Goal: Transaction & Acquisition: Purchase product/service

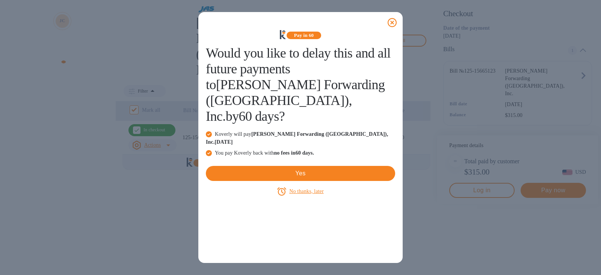
click at [392, 23] on icon at bounding box center [392, 22] width 9 height 9
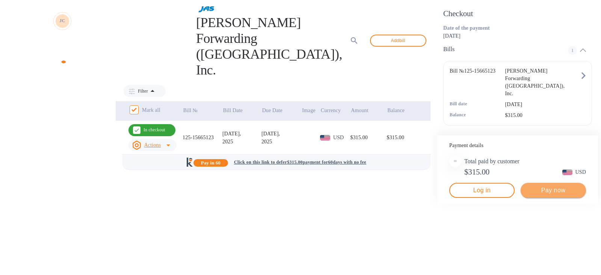
click at [545, 195] on span "Pay now" at bounding box center [553, 190] width 53 height 9
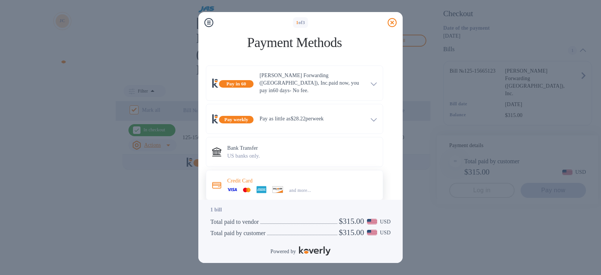
click at [266, 186] on icon at bounding box center [262, 189] width 10 height 7
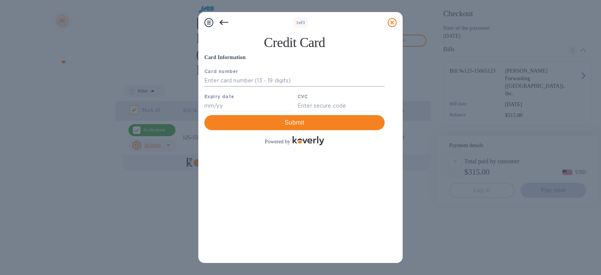
click at [269, 83] on input "text" at bounding box center [294, 80] width 180 height 11
type input "[CREDIT_CARD_NUMBER]"
type input "11/29"
type input "063"
click at [318, 107] on input "063" at bounding box center [341, 105] width 87 height 11
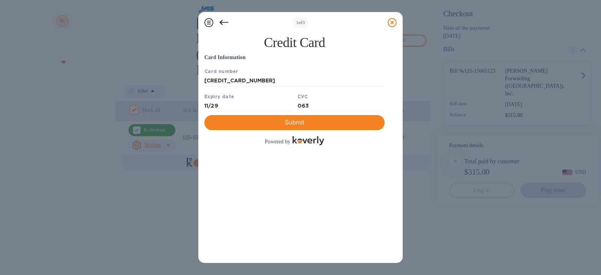
drag, startPoint x: 266, startPoint y: 173, endPoint x: 286, endPoint y: 202, distance: 35.2
click at [266, 147] on div "Card Information Your browser does not support iframes Submit Powered by" at bounding box center [294, 99] width 180 height 93
drag, startPoint x: 298, startPoint y: 225, endPoint x: 300, endPoint y: 229, distance: 3.9
click at [300, 127] on span "Submit" at bounding box center [294, 122] width 168 height 9
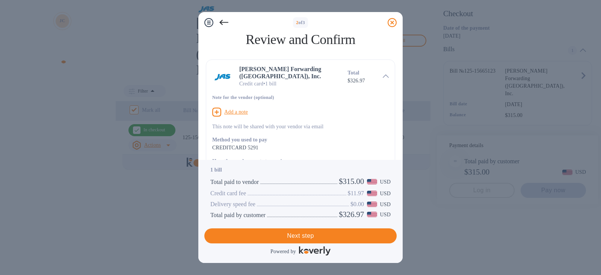
click at [237, 109] on u "Add a note" at bounding box center [236, 112] width 24 height 6
click at [256, 110] on div "x" at bounding box center [294, 112] width 165 height 11
click at [249, 110] on textarea at bounding box center [294, 113] width 165 height 6
paste textarea "B25143389"
click at [284, 110] on div "B25143389 x" at bounding box center [294, 112] width 165 height 11
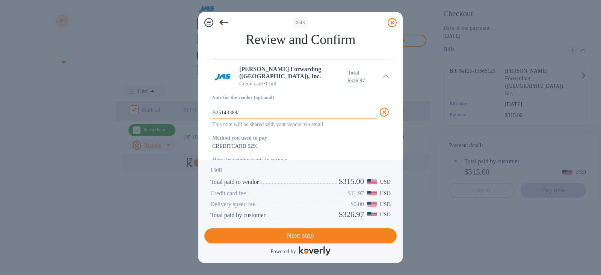
paste textarea "T60555485"
type textarea "B25143389/T60555485"
click at [327, 234] on span "Next step" at bounding box center [300, 235] width 180 height 9
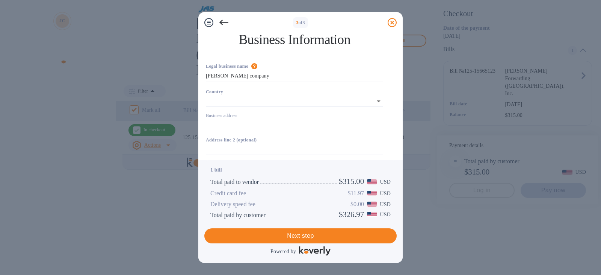
type input "[GEOGRAPHIC_DATA]"
click at [258, 130] on div "Business address" at bounding box center [294, 119] width 183 height 23
click at [257, 121] on input "Business address" at bounding box center [294, 122] width 177 height 11
click at [253, 126] on input "Business address" at bounding box center [294, 122] width 177 height 11
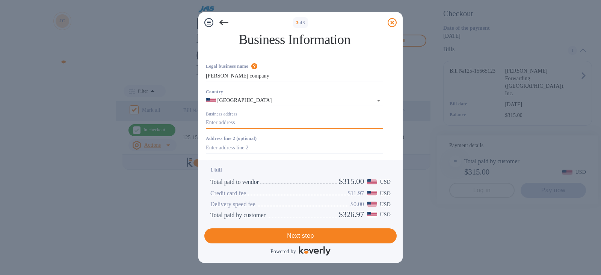
type input "[STREET_ADDRESS]"
click at [254, 148] on input "text" at bounding box center [294, 147] width 177 height 11
click at [264, 142] on input "text" at bounding box center [294, 147] width 177 height 11
click at [265, 142] on input "text" at bounding box center [294, 147] width 177 height 11
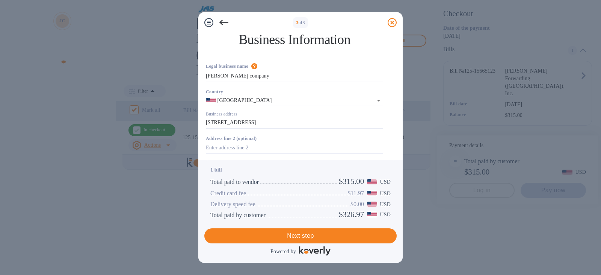
click at [253, 156] on div "City" at bounding box center [294, 168] width 183 height 25
click at [248, 167] on input "text" at bounding box center [294, 172] width 177 height 11
click at [250, 142] on input "text" at bounding box center [294, 147] width 177 height 11
click at [242, 192] on input "text" at bounding box center [294, 197] width 177 height 11
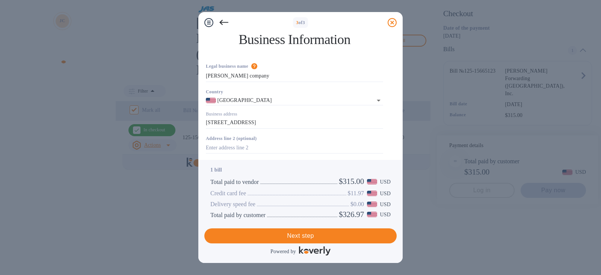
drag, startPoint x: 247, startPoint y: 141, endPoint x: 250, endPoint y: 147, distance: 6.6
click at [247, 206] on div "ZIP code" at bounding box center [294, 218] width 183 height 25
click at [250, 217] on input "text" at bounding box center [294, 222] width 177 height 11
click at [230, 167] on input "text" at bounding box center [294, 172] width 177 height 11
paste input "Valley Stream"
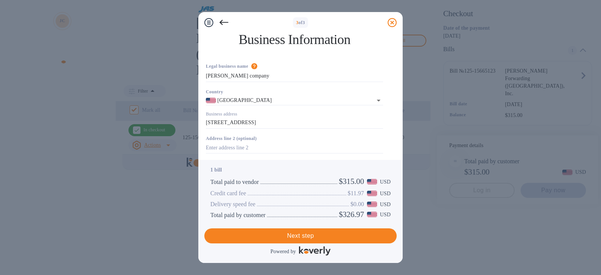
type input "Valley Stream"
click at [241, 217] on input "text" at bounding box center [294, 222] width 177 height 11
paste input "11580"
type input "11580"
click at [242, 192] on input "text" at bounding box center [294, 197] width 177 height 11
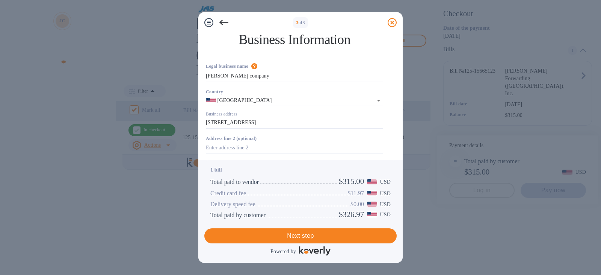
type input "n"
paste input "11580"
type input "11580"
click at [233, 192] on input "text" at bounding box center [294, 197] width 177 height 11
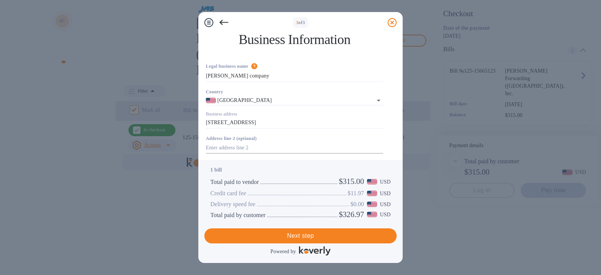
type input "[US_STATE]"
click at [239, 142] on input "text" at bounding box center [294, 147] width 177 height 11
click at [241, 142] on input "text" at bounding box center [294, 147] width 177 height 11
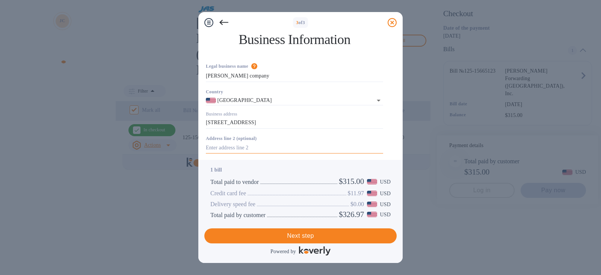
click at [241, 142] on input "text" at bounding box center [294, 147] width 177 height 11
click at [235, 142] on input "text" at bounding box center [294, 147] width 177 height 11
paste input "[STREET_ADDRESS]"
type input "[STREET_ADDRESS]"
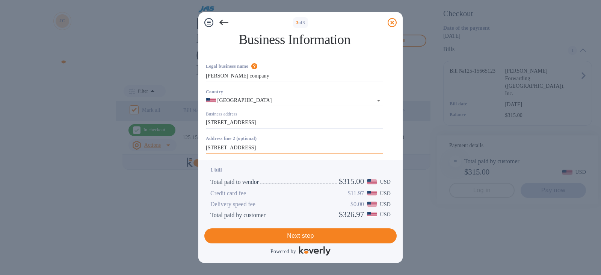
click at [277, 142] on input "[STREET_ADDRESS]" at bounding box center [294, 147] width 177 height 11
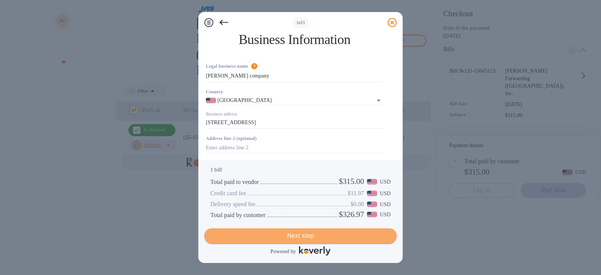
click at [309, 232] on span "Next step" at bounding box center [300, 235] width 180 height 9
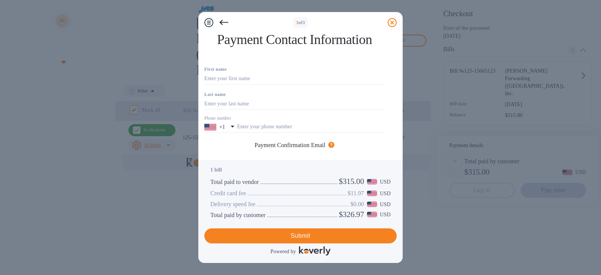
scroll to position [55, 0]
click at [265, 166] on input "text" at bounding box center [294, 171] width 180 height 11
paste input "[EMAIL_ADDRESS][DOMAIN_NAME]"
type input "[EMAIL_ADDRESS][DOMAIN_NAME]"
click at [262, 187] on div "Additional email Email address will be added to the list of emails" at bounding box center [271, 200] width 135 height 27
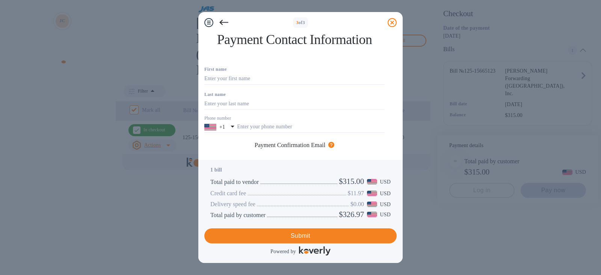
scroll to position [110, 0]
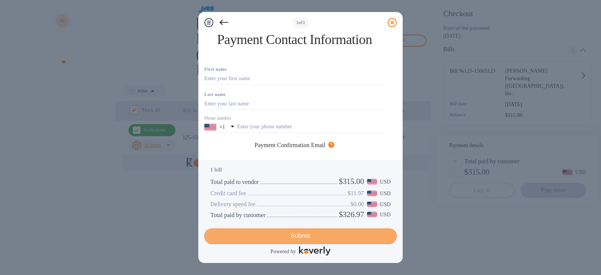
click at [309, 235] on span "Submit" at bounding box center [300, 235] width 180 height 9
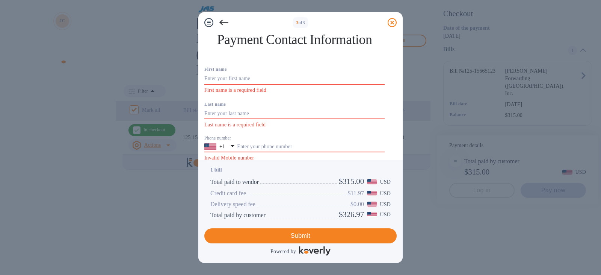
scroll to position [55, 0]
click at [262, 141] on input "text" at bounding box center [311, 146] width 148 height 11
type input "7182763000"
type input "Steer"
type input "InfoX"
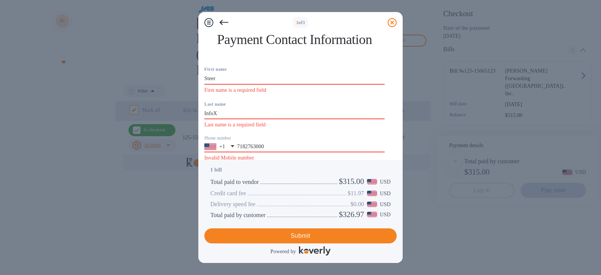
type input "[EMAIL_ADDRESS][DOMAIN_NAME]"
click at [247, 85] on input "Steer" at bounding box center [294, 78] width 180 height 11
click at [221, 168] on div "Payment Confirmation Email The added email addresses will be used to send the p…" at bounding box center [294, 175] width 186 height 14
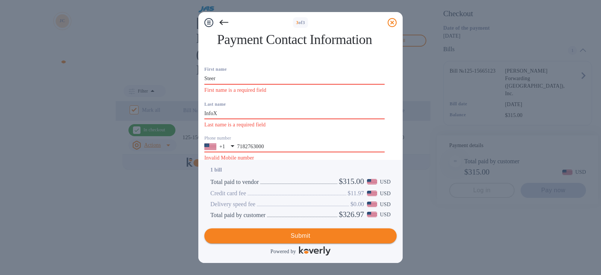
click at [303, 233] on span "Submit" at bounding box center [300, 235] width 180 height 9
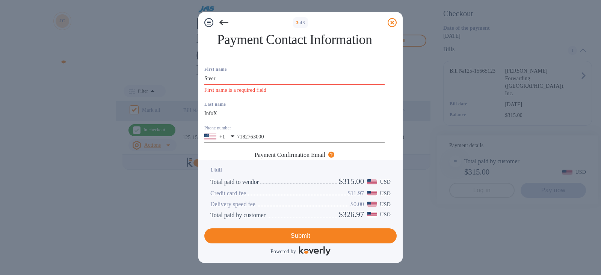
scroll to position [8, 0]
click at [233, 85] on input "Steer" at bounding box center [294, 78] width 180 height 11
paste input "InfoX"
click at [232, 85] on input "Steer InfoX" at bounding box center [294, 78] width 180 height 11
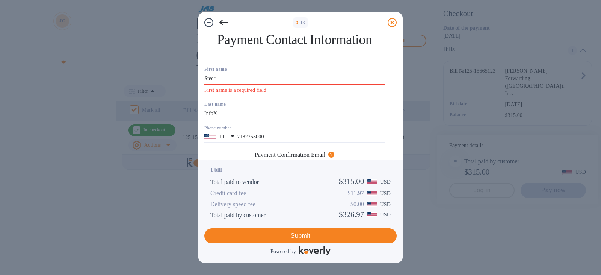
type input "Steer"
click at [224, 120] on input "InfoX" at bounding box center [294, 113] width 180 height 11
click at [269, 111] on div "Last name InfoX" at bounding box center [294, 109] width 186 height 25
click at [256, 97] on div "First name Steer First name is a required field" at bounding box center [294, 79] width 186 height 35
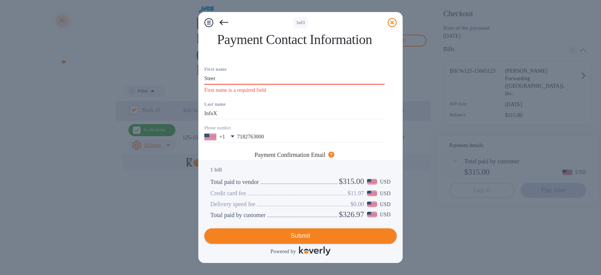
click at [279, 238] on span "Submit" at bounding box center [300, 235] width 180 height 9
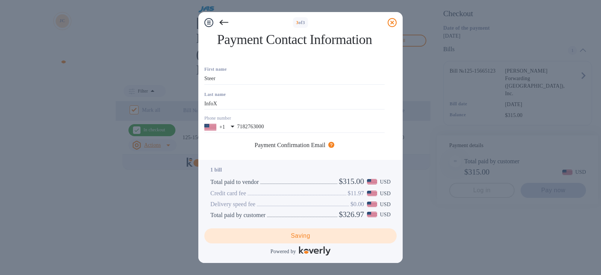
scroll to position [38, 0]
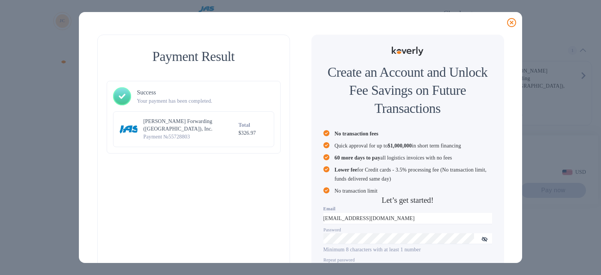
checkbox input "false"
drag, startPoint x: 235, startPoint y: 130, endPoint x: 257, endPoint y: 130, distance: 21.8
click at [257, 130] on p "$326.97" at bounding box center [253, 133] width 29 height 8
copy p "326.97"
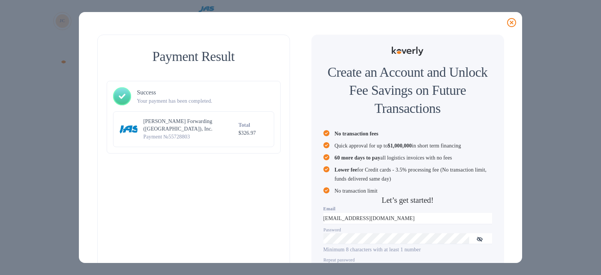
click at [182, 174] on div "Payment Result Success Your payment has been completed. [PERSON_NAME] Forwardin…" at bounding box center [193, 179] width 193 height 289
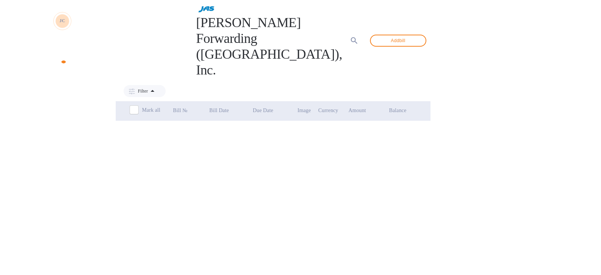
click at [511, 21] on div at bounding box center [517, 63] width 161 height 121
